Goal: Task Accomplishment & Management: Use online tool/utility

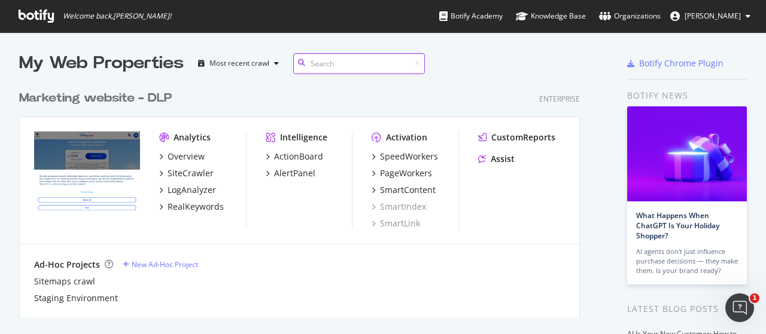
scroll to position [325, 747]
click at [398, 170] on div "PageWorkers" at bounding box center [406, 173] width 52 height 12
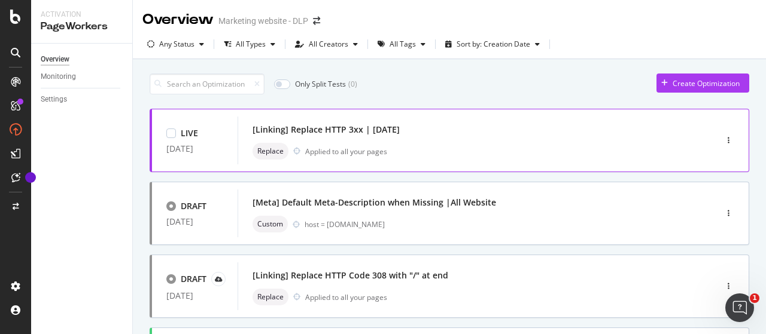
click at [428, 127] on div "[Linking] Replace HTTP 3xx | [DATE]" at bounding box center [458, 129] width 413 height 17
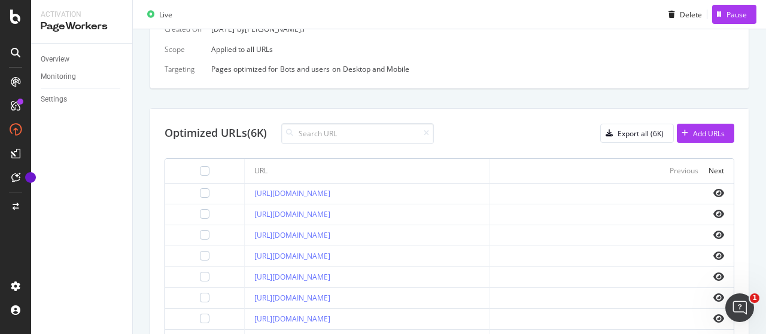
scroll to position [325, 0]
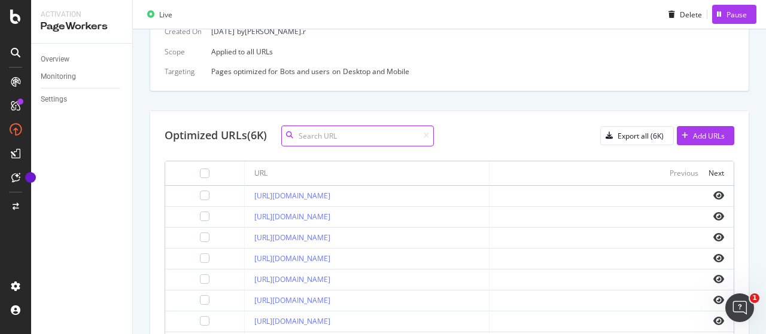
paste input "[URL][DOMAIN_NAME]"
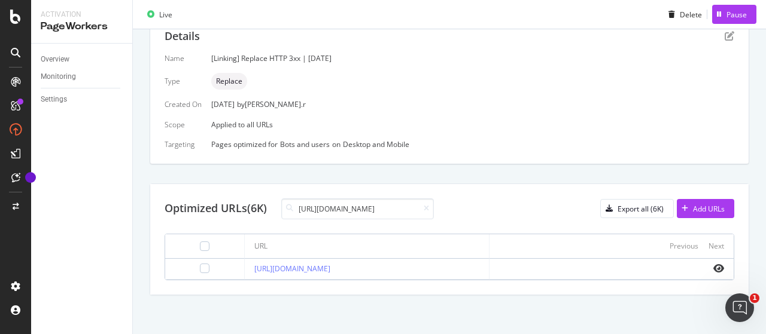
scroll to position [0, 0]
click at [406, 208] on input "[URL][DOMAIN_NAME]" at bounding box center [357, 209] width 153 height 21
type input "[URL][DOMAIN_NAME]"
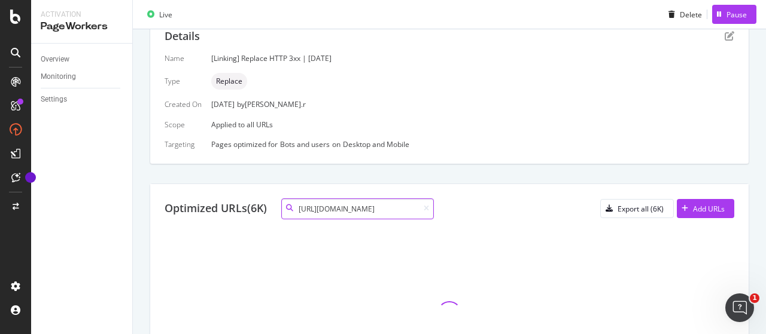
scroll to position [0, 53]
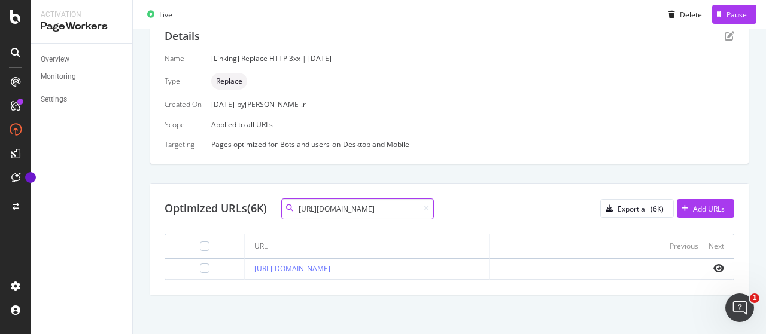
click at [410, 200] on input "[URL][DOMAIN_NAME]" at bounding box center [357, 209] width 153 height 21
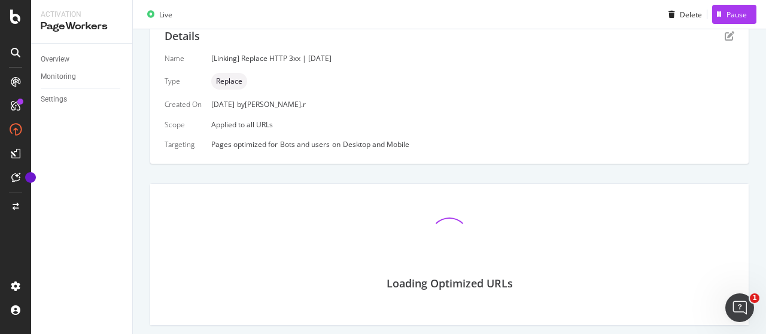
click at [492, 205] on div "Loading Optimized URLs" at bounding box center [448, 245] width 569 height 93
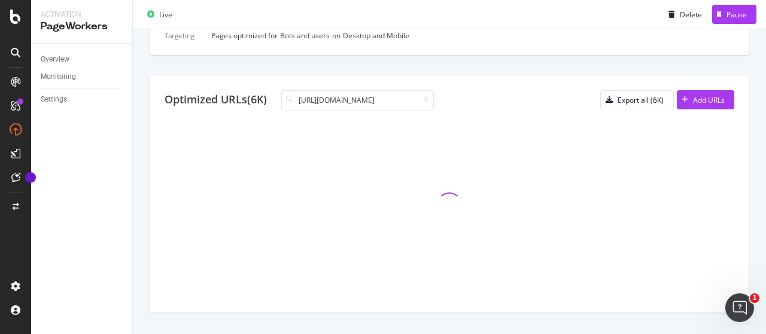
scroll to position [252, 0]
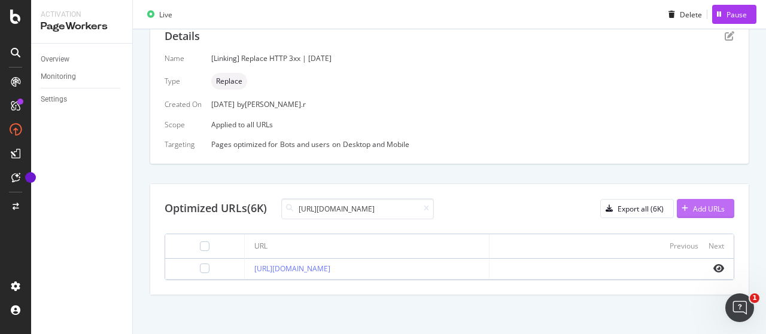
type input "[URL][DOMAIN_NAME]"
click at [681, 205] on div "button" at bounding box center [684, 208] width 16 height 7
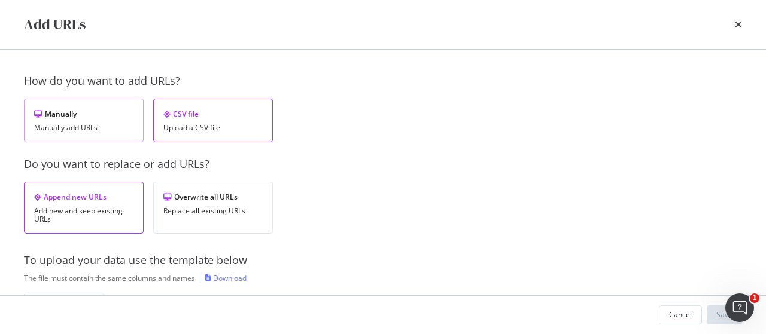
click at [99, 127] on div "Manually add URLs" at bounding box center [83, 128] width 99 height 8
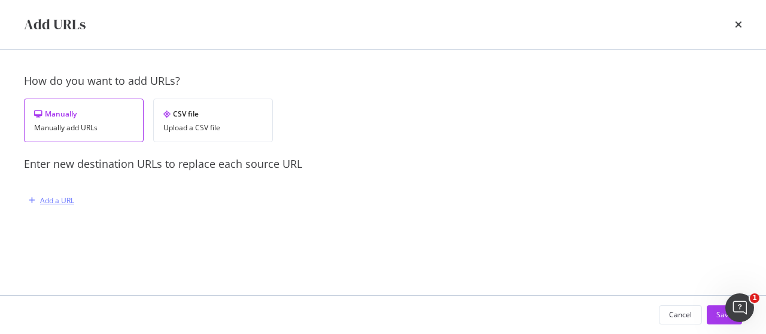
click at [54, 202] on div "Add a URL" at bounding box center [57, 201] width 34 height 10
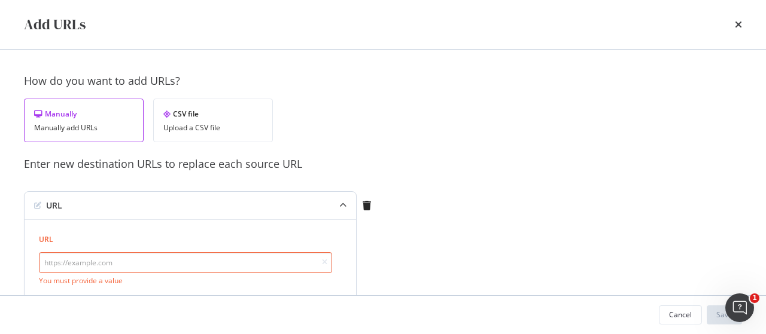
click at [99, 263] on input "modal" at bounding box center [185, 262] width 293 height 21
paste input "[URL][DOMAIN_NAME]"
type input "[URL][DOMAIN_NAME]"
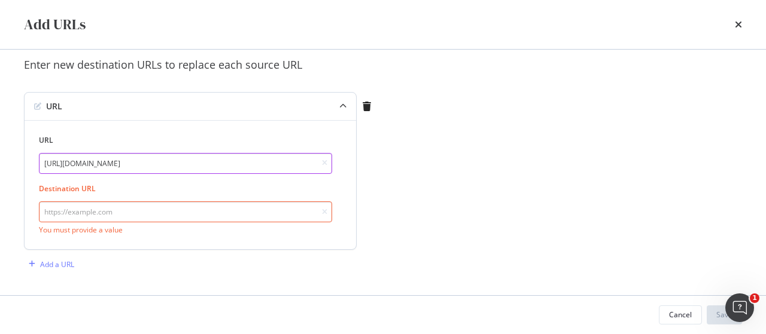
scroll to position [99, 0]
click at [147, 170] on input "[URL][DOMAIN_NAME]" at bounding box center [185, 163] width 293 height 21
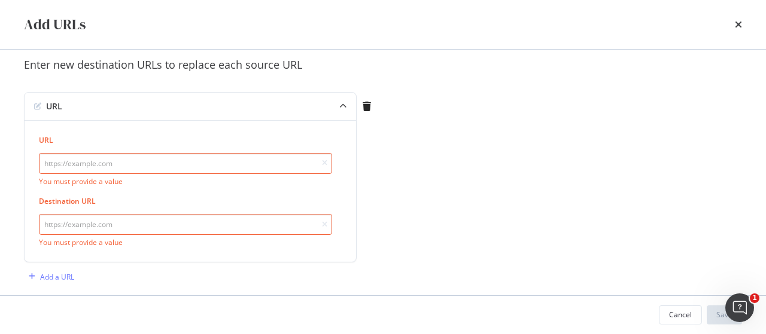
click at [398, 161] on div "How do you want to add URLs? Manually Manually add URLs CSV file Upload a CSV f…" at bounding box center [383, 142] width 718 height 336
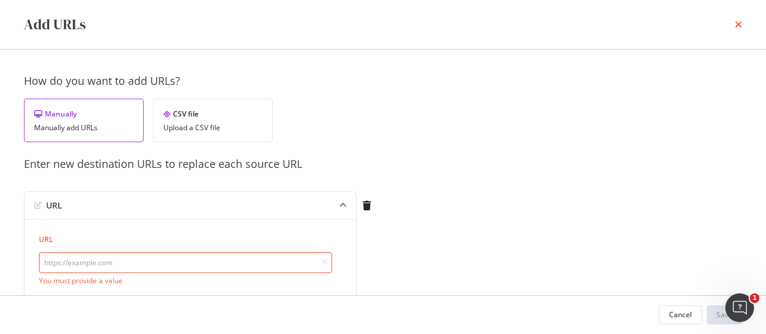
click at [738, 29] on icon "times" at bounding box center [737, 25] width 7 height 10
